Goal: Navigation & Orientation: Find specific page/section

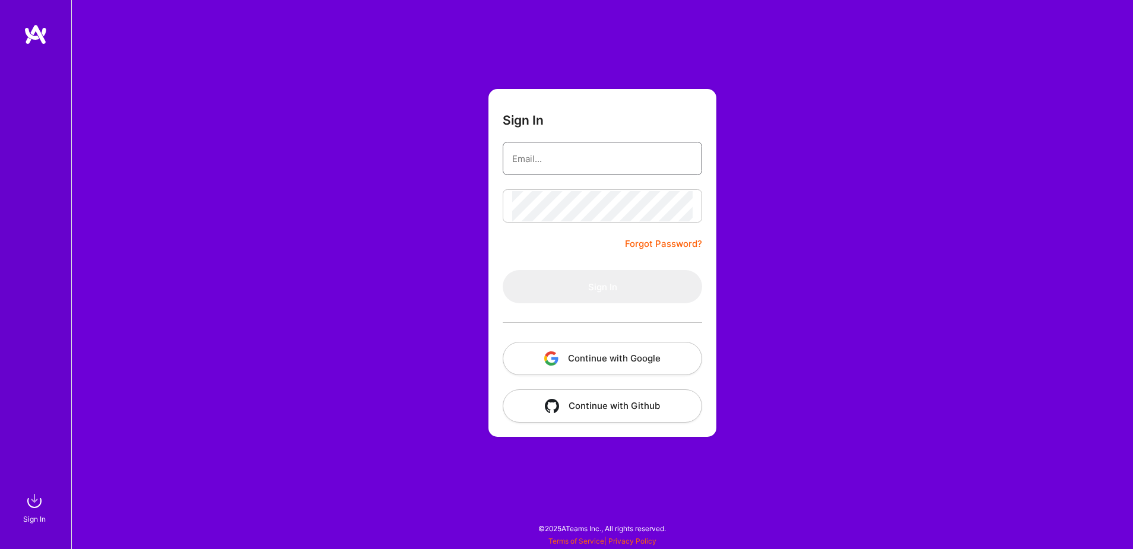
type input "[EMAIL_ADDRESS][DOMAIN_NAME]"
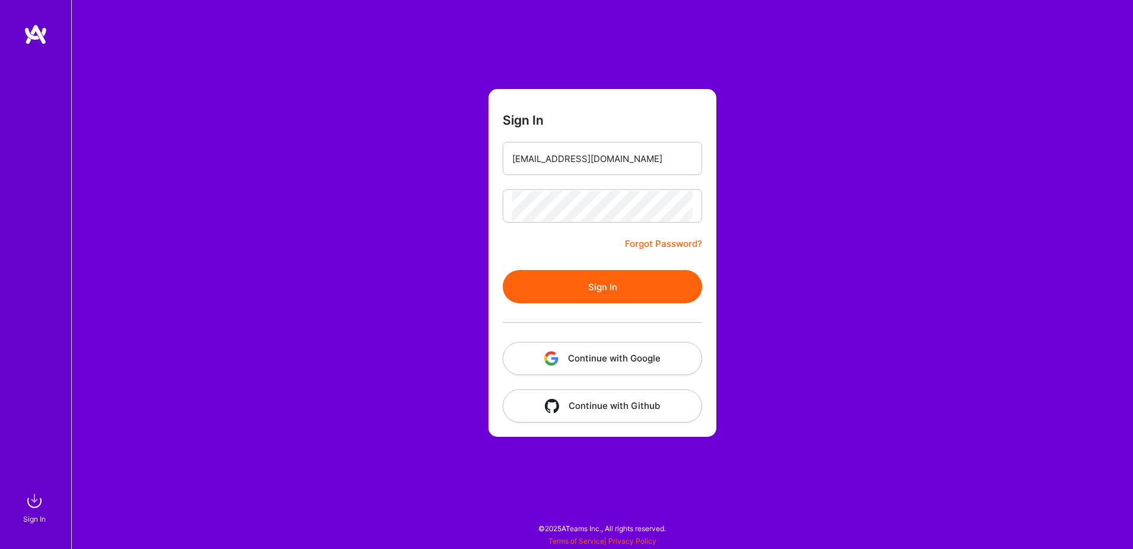
click at [668, 354] on button "Continue with Google" at bounding box center [602, 358] width 199 height 33
